Goal: Information Seeking & Learning: Compare options

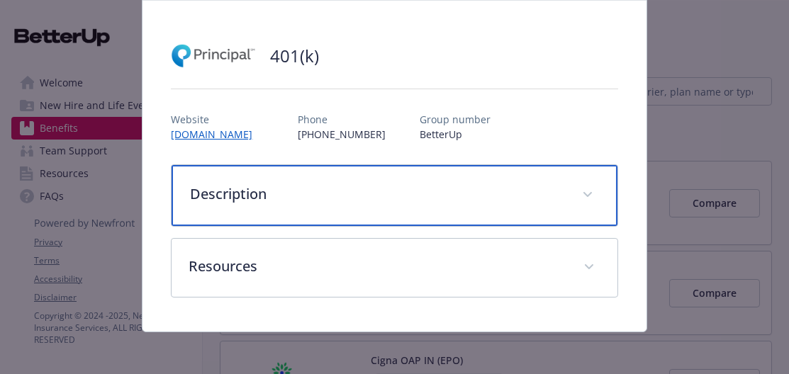
click at [593, 199] on span "details for plan Financial Wellbeing - 401(k) - 401(k)" at bounding box center [587, 195] width 23 height 23
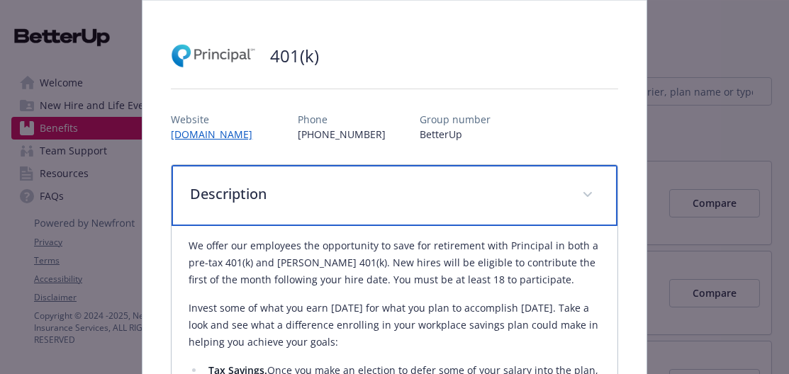
click at [593, 199] on span "details for plan Financial Wellbeing - 401(k) - 401(k)" at bounding box center [587, 195] width 23 height 23
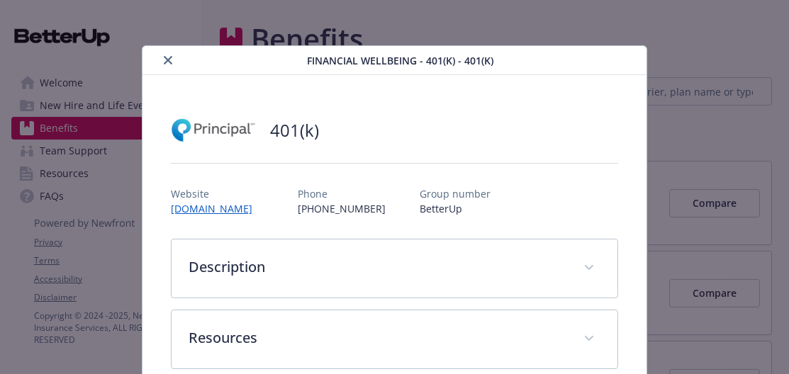
click at [167, 64] on icon "close" at bounding box center [168, 60] width 9 height 9
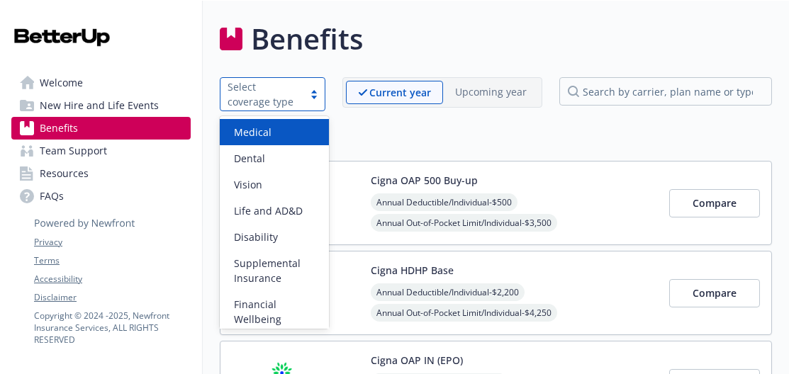
click at [312, 94] on div at bounding box center [313, 94] width 21 height 11
click at [279, 133] on div "Medical" at bounding box center [274, 132] width 92 height 15
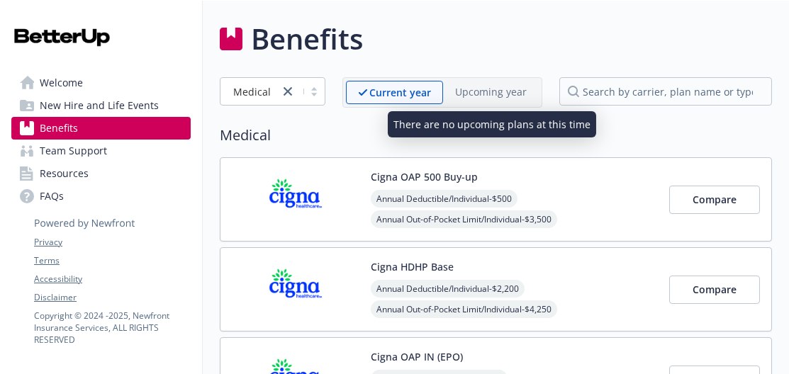
click at [498, 99] on div "Upcoming year" at bounding box center [491, 92] width 96 height 22
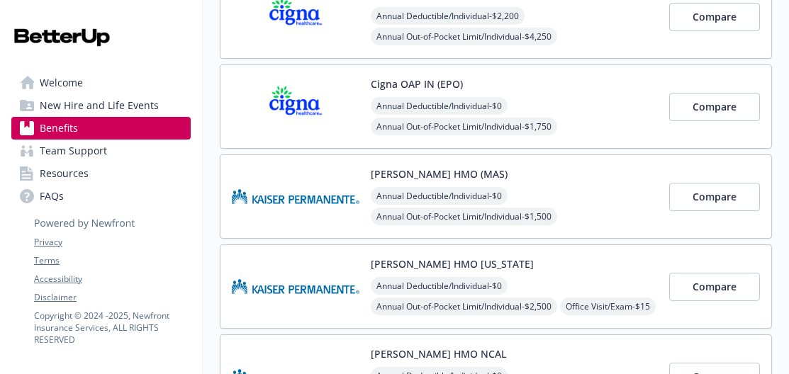
scroll to position [255, 0]
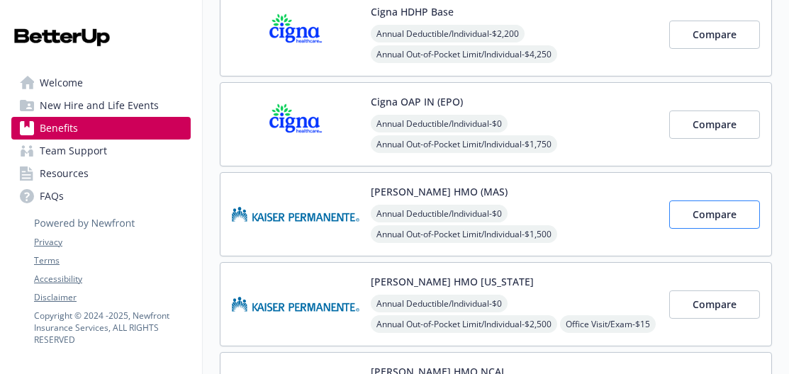
click at [685, 218] on button "Compare" at bounding box center [714, 215] width 91 height 28
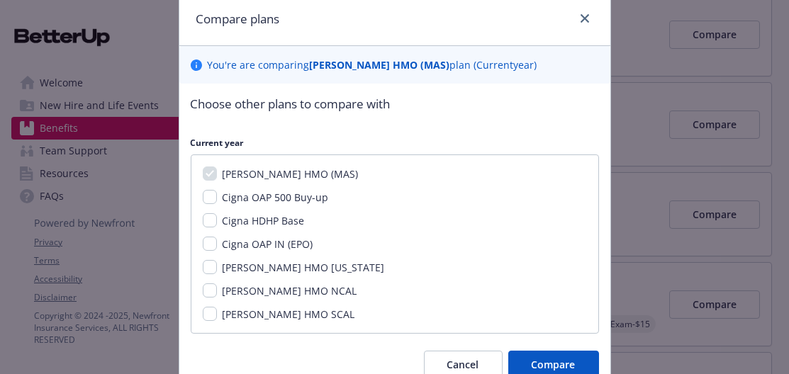
scroll to position [55, 0]
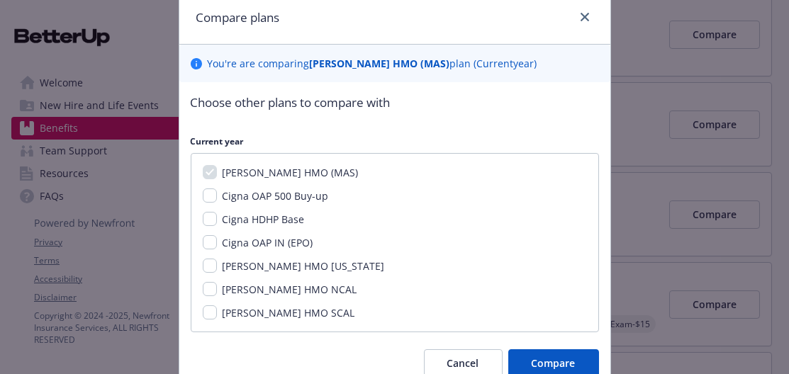
click at [212, 239] on input "Cigna OAP IN (EPO)" at bounding box center [210, 242] width 14 height 14
checkbox input "true"
click at [211, 218] on input "Cigna HDHP Base" at bounding box center [210, 219] width 14 height 14
checkbox input "true"
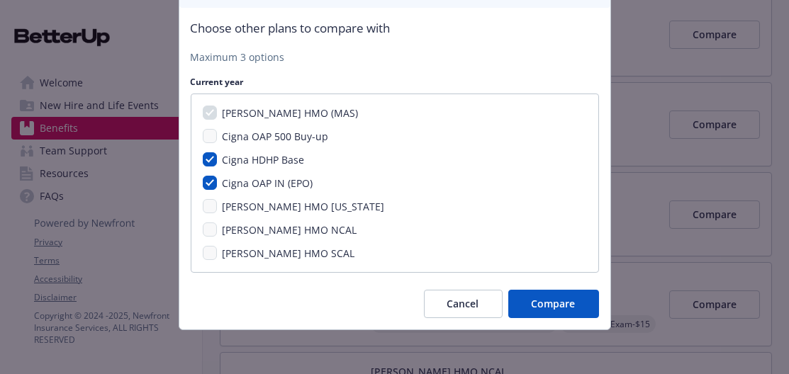
scroll to position [128, 0]
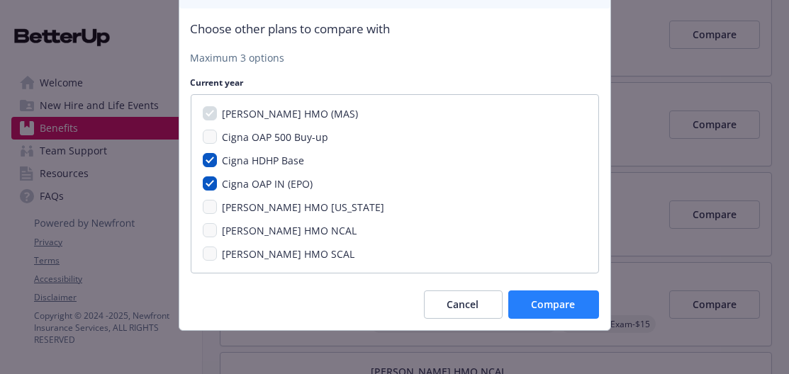
click at [528, 296] on button "Compare" at bounding box center [553, 305] width 91 height 28
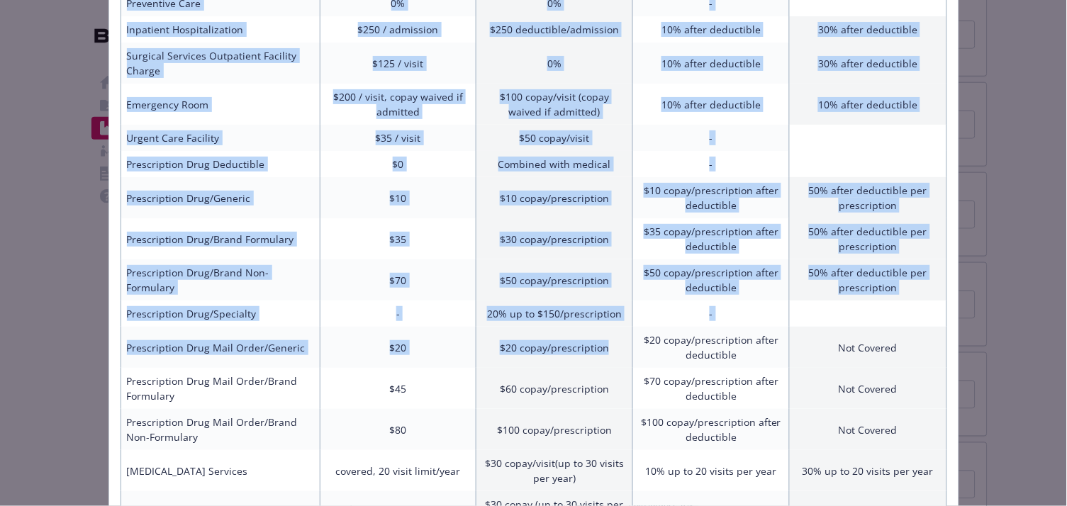
scroll to position [531, 0]
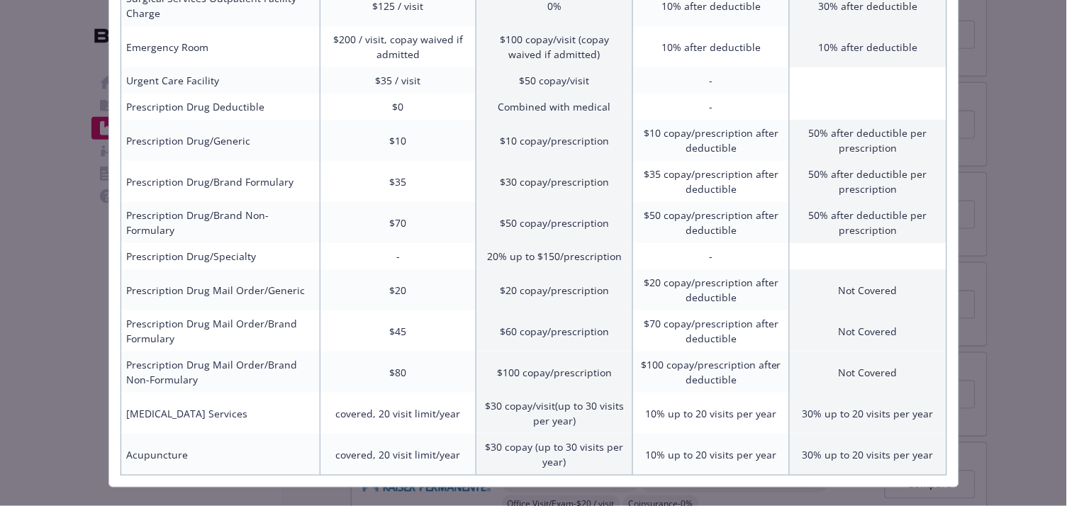
drag, startPoint x: 347, startPoint y: 76, endPoint x: 792, endPoint y: 455, distance: 585.0
click at [788, 374] on div "[PERSON_NAME] HMO (MAS) Current year Cigna OAP IN (EPO) Current year Cigna HDHP…" at bounding box center [533, 27] width 849 height 919
copy table "[PERSON_NAME] HMO (MAS) Current year Cigna OAP IN (EPO) Current year Cigna HDHP…"
click at [350, 269] on td "$20" at bounding box center [398, 289] width 157 height 41
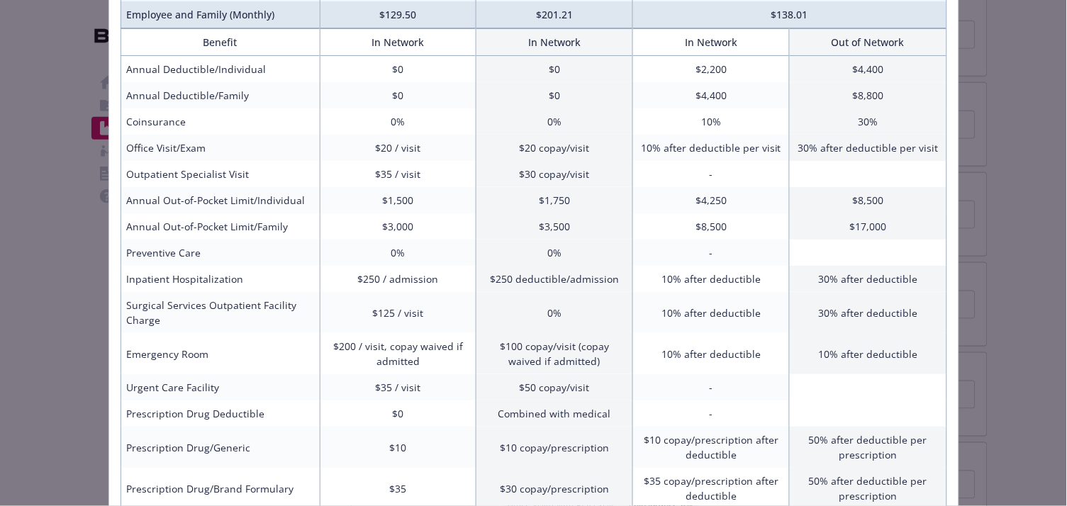
scroll to position [228, 0]
